Goal: Communication & Community: Participate in discussion

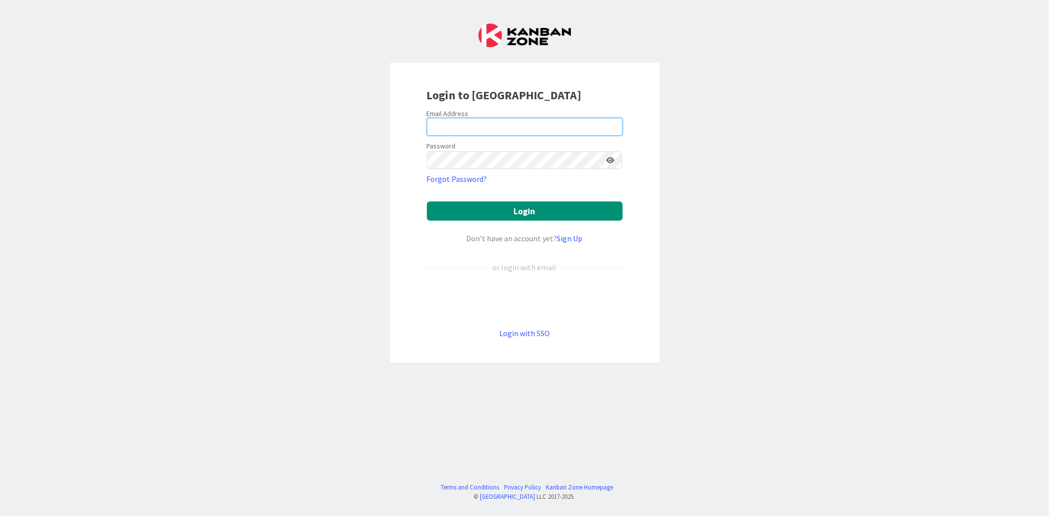
click at [519, 132] on input "email" at bounding box center [525, 127] width 196 height 18
type input "[PERSON_NAME][EMAIL_ADDRESS][DOMAIN_NAME]"
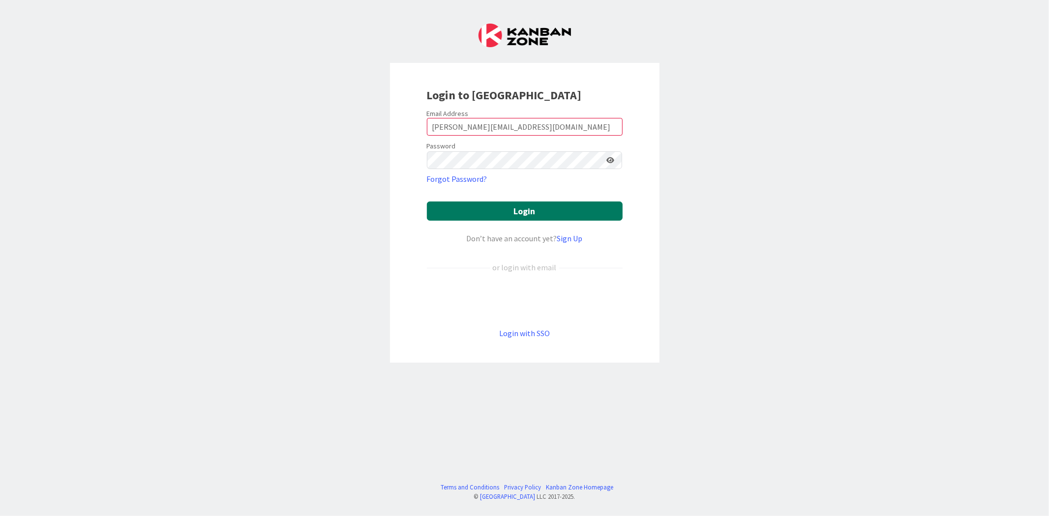
click at [468, 209] on button "Login" at bounding box center [525, 211] width 196 height 19
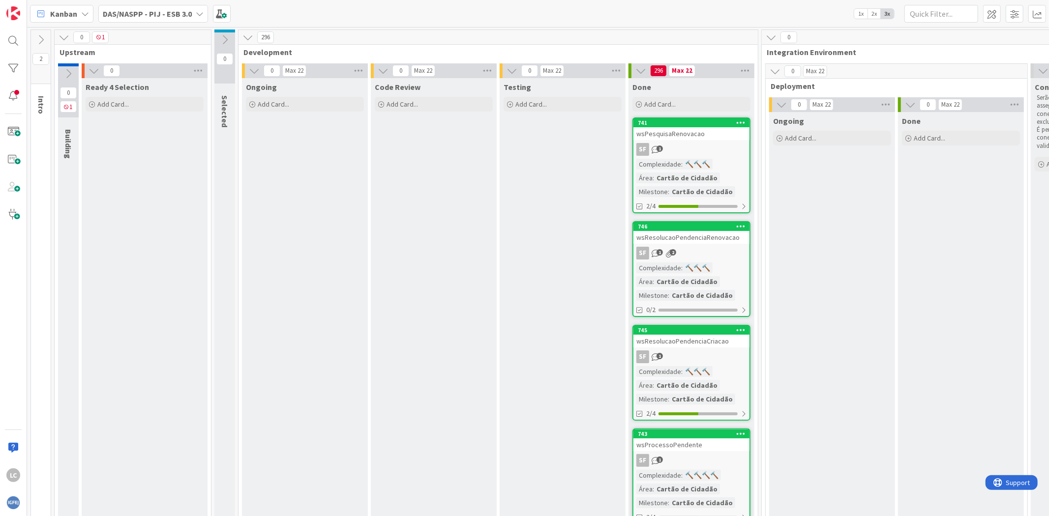
click at [153, 16] on b "DAS/NASPP - PIJ - ESB 3.0" at bounding box center [147, 14] width 89 height 10
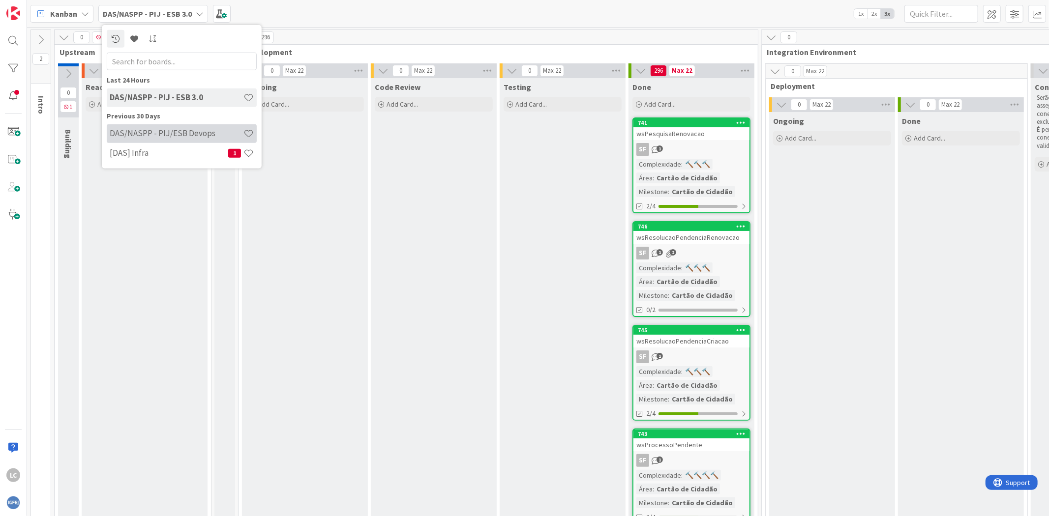
click at [165, 131] on h4 "DAS/NASPP - PIJ/ESB Devops" at bounding box center [177, 133] width 134 height 10
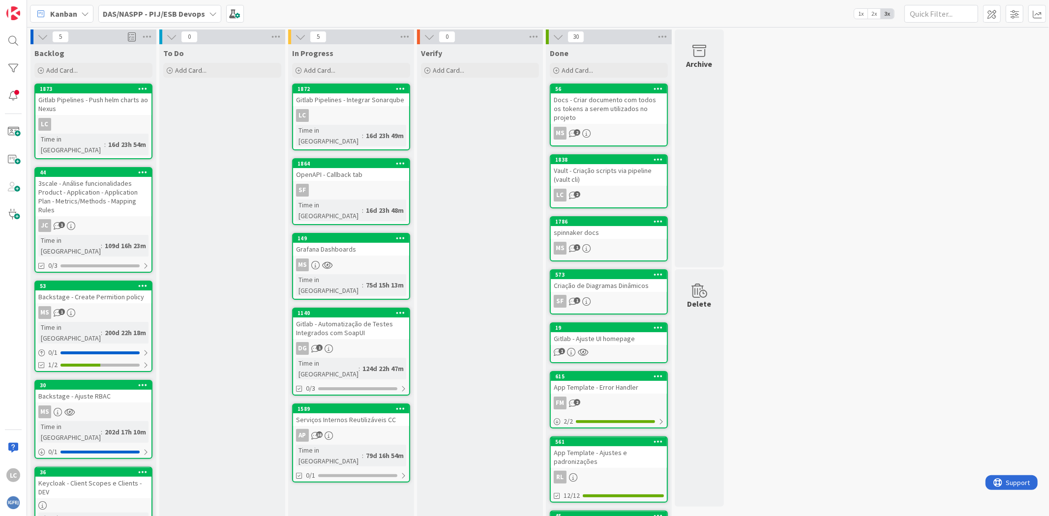
click at [500, 166] on div "Verify Add Card..." at bounding box center [480, 406] width 126 height 725
click at [364, 110] on div "LC" at bounding box center [351, 115] width 116 height 13
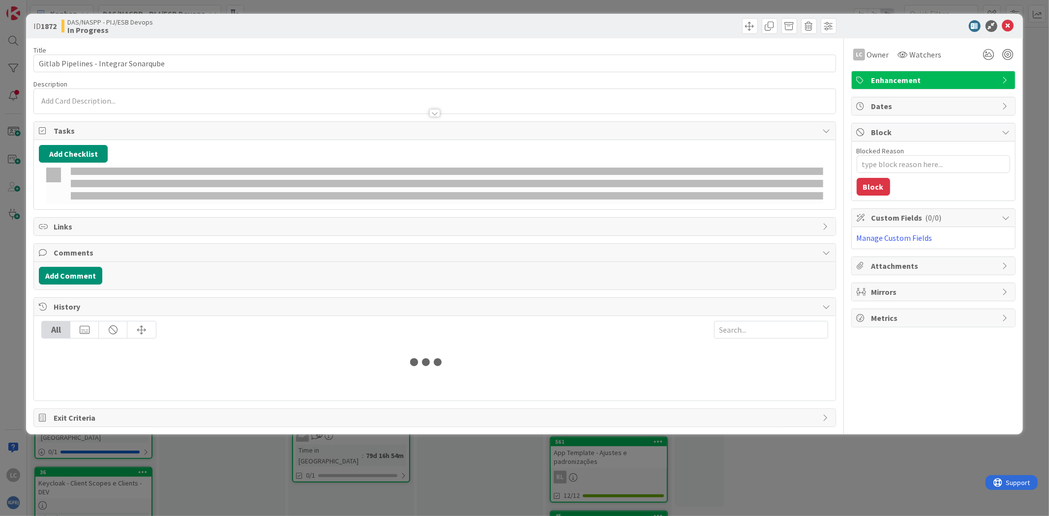
type textarea "x"
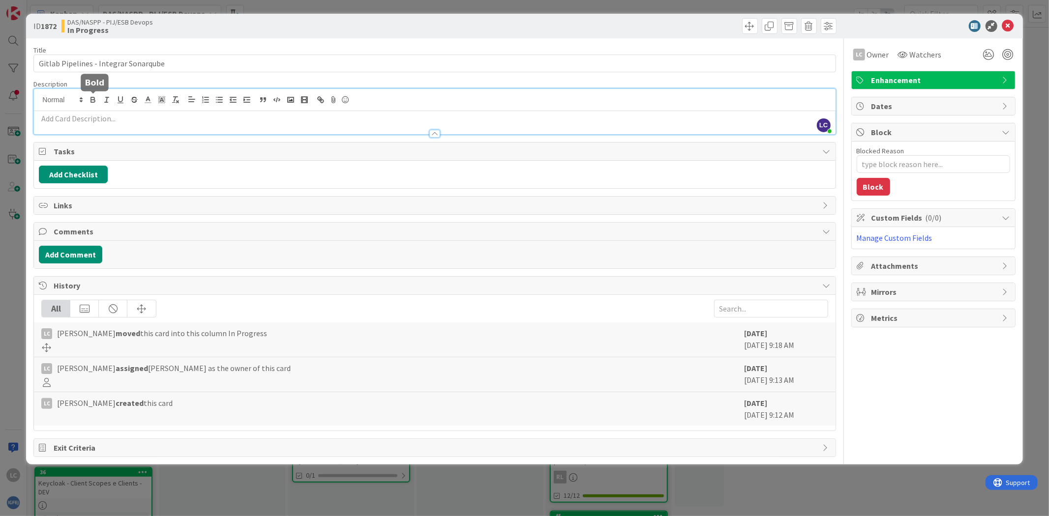
click at [99, 98] on div "LC [PERSON_NAME] just joined" at bounding box center [434, 111] width 801 height 45
click at [72, 246] on button "Add Comment" at bounding box center [70, 255] width 63 height 18
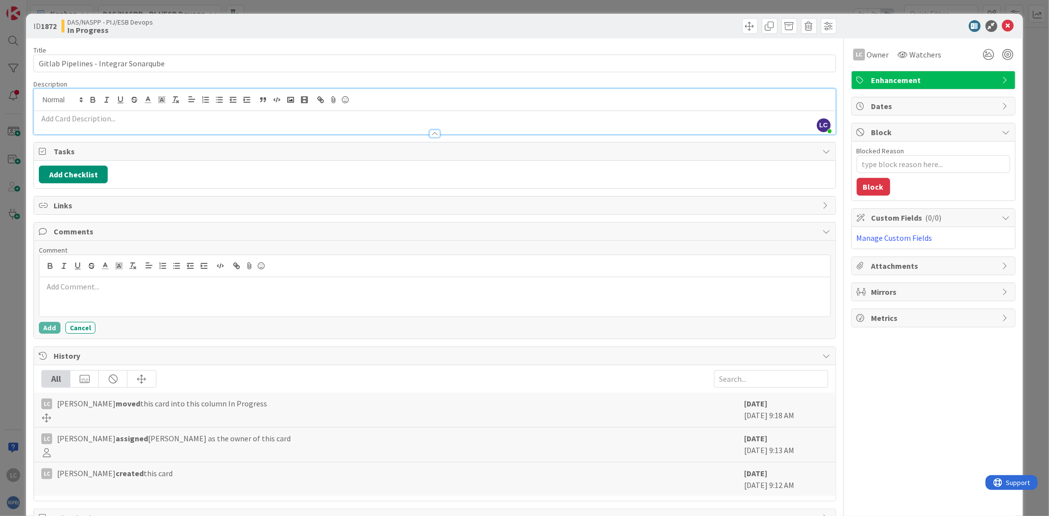
drag, startPoint x: 105, startPoint y: 302, endPoint x: 102, endPoint y: 290, distance: 12.2
click at [104, 301] on div at bounding box center [434, 296] width 790 height 39
click at [105, 289] on p at bounding box center [434, 286] width 782 height 11
click at [45, 325] on button "Add" at bounding box center [50, 328] width 22 height 12
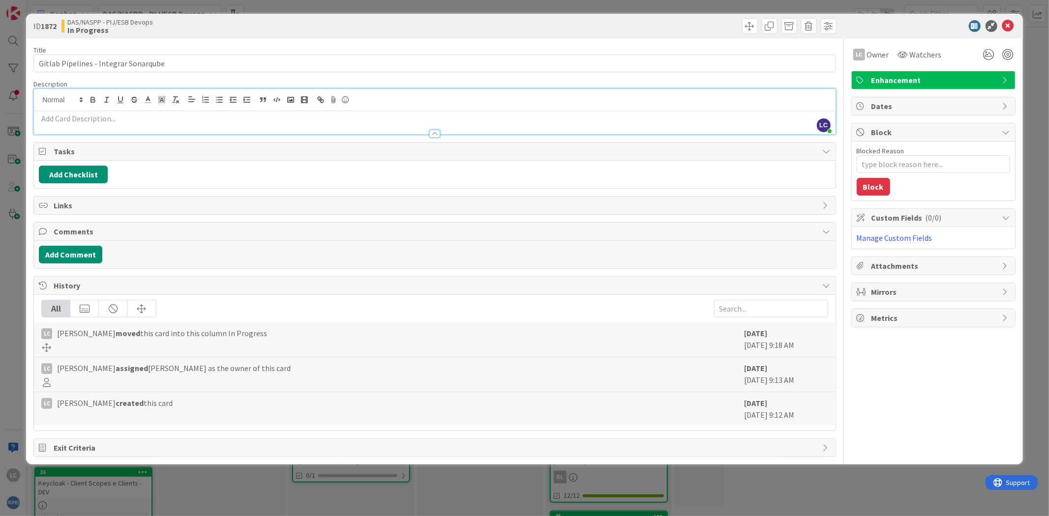
type textarea "x"
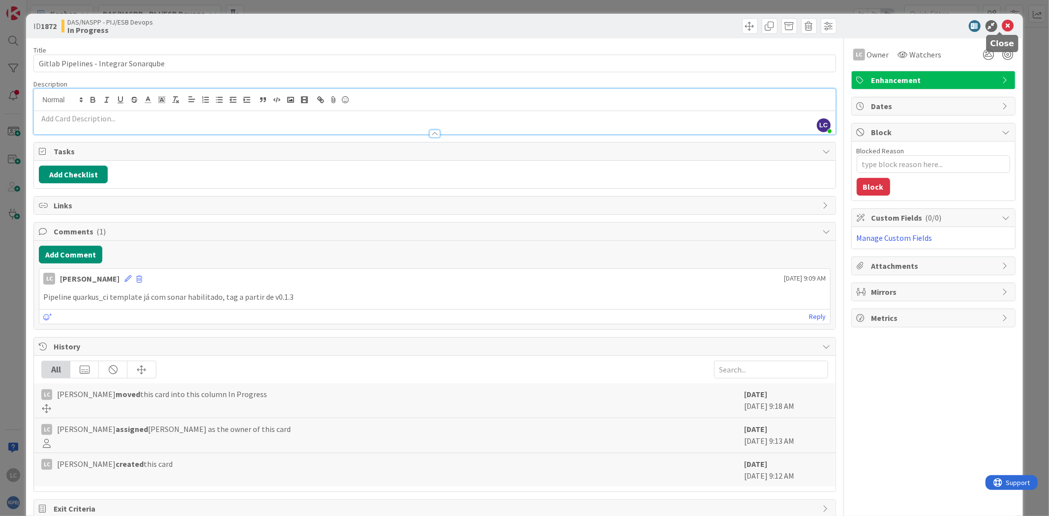
click at [1004, 25] on icon at bounding box center [1008, 26] width 12 height 12
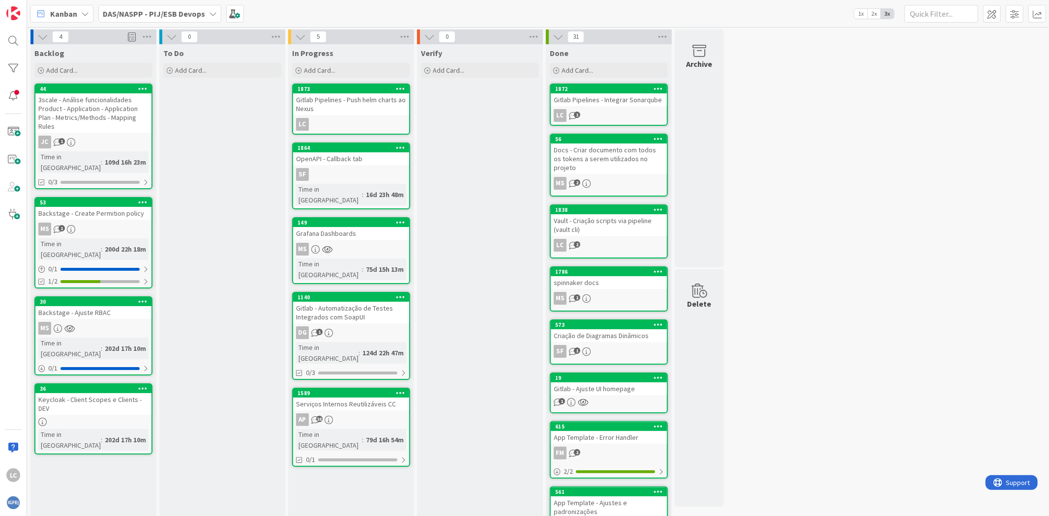
click at [225, 170] on div "To Do Add Card..." at bounding box center [222, 390] width 126 height 692
